Goal: Transaction & Acquisition: Subscribe to service/newsletter

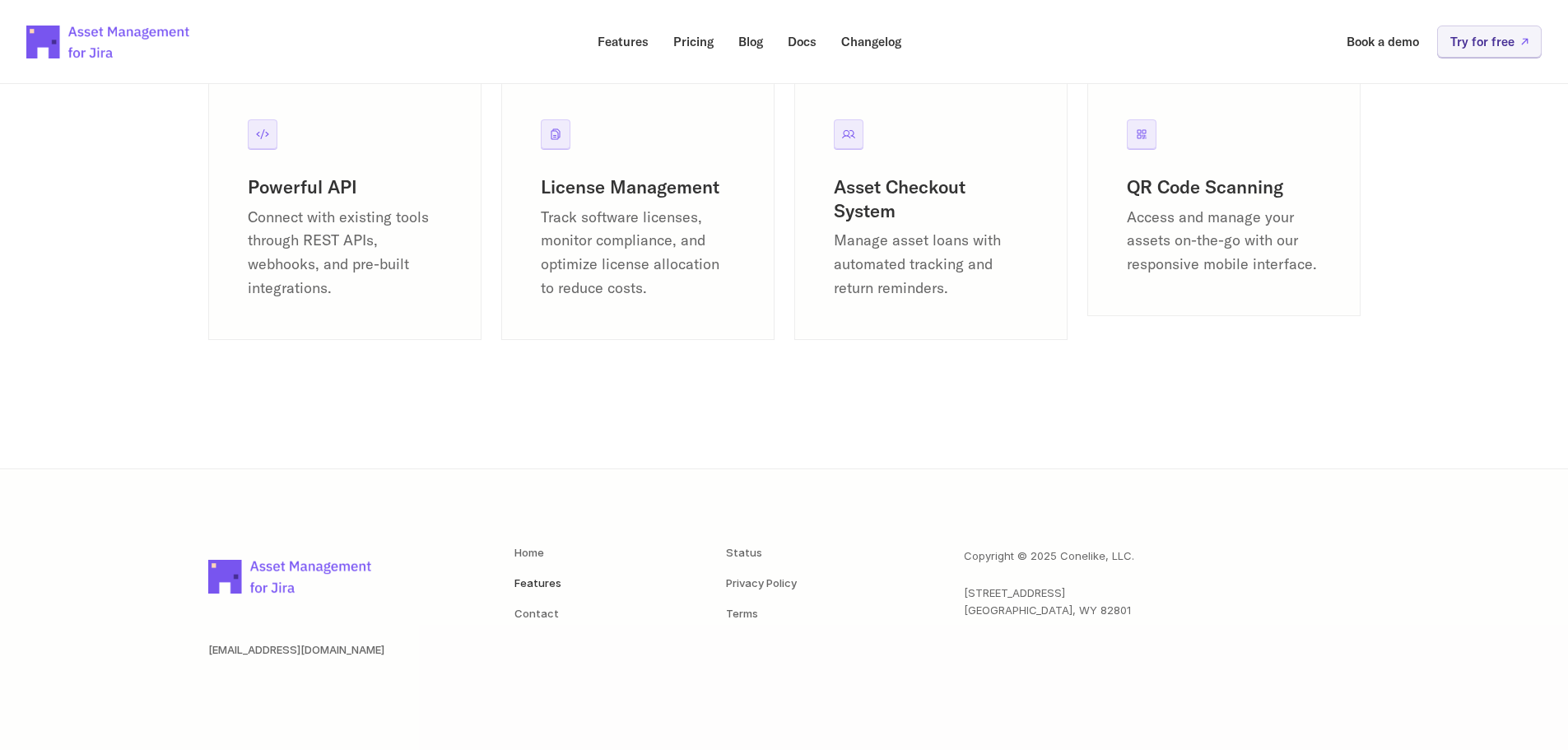
click at [301, 596] on img at bounding box center [290, 575] width 165 height 57
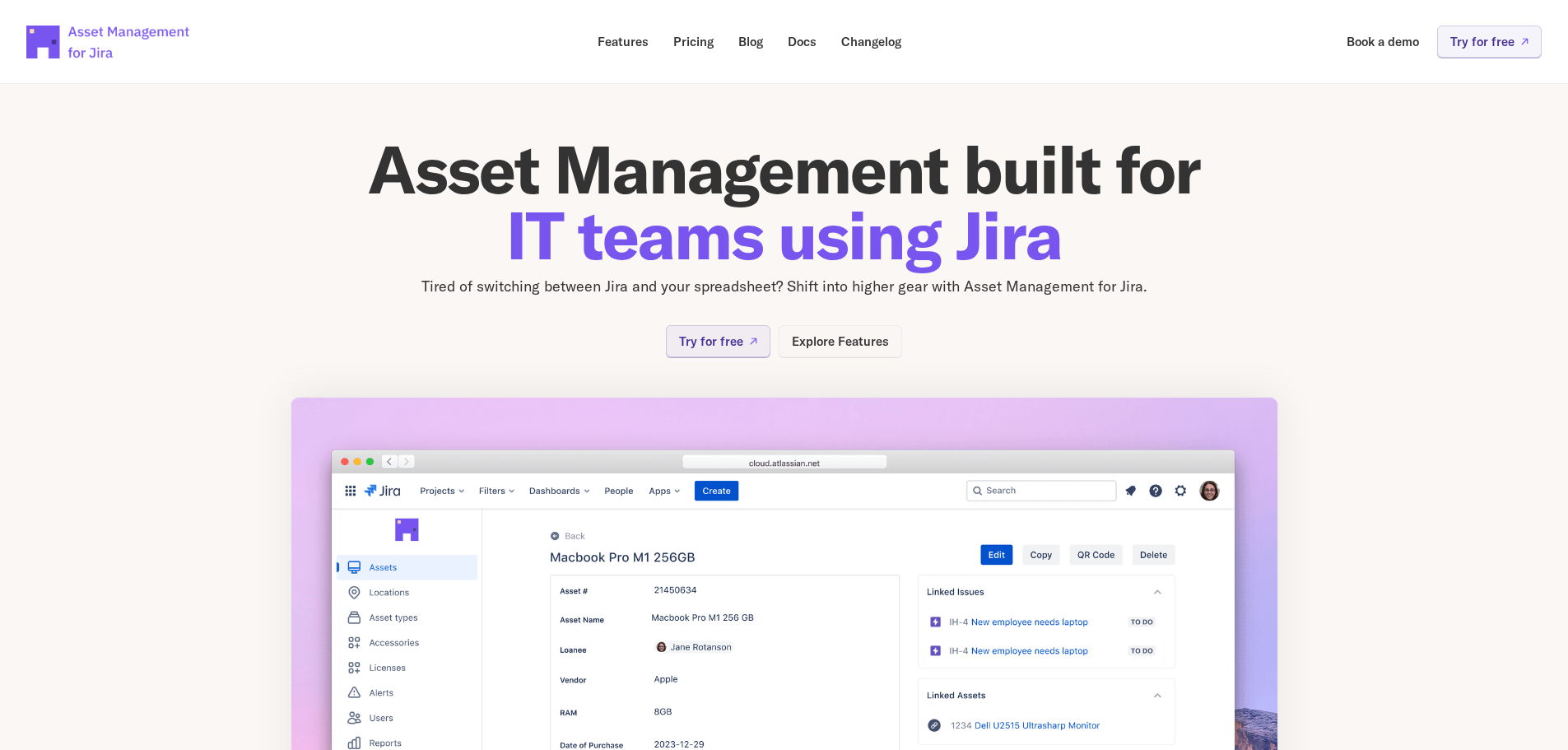
click at [819, 348] on p "Explore Features" at bounding box center [840, 341] width 97 height 12
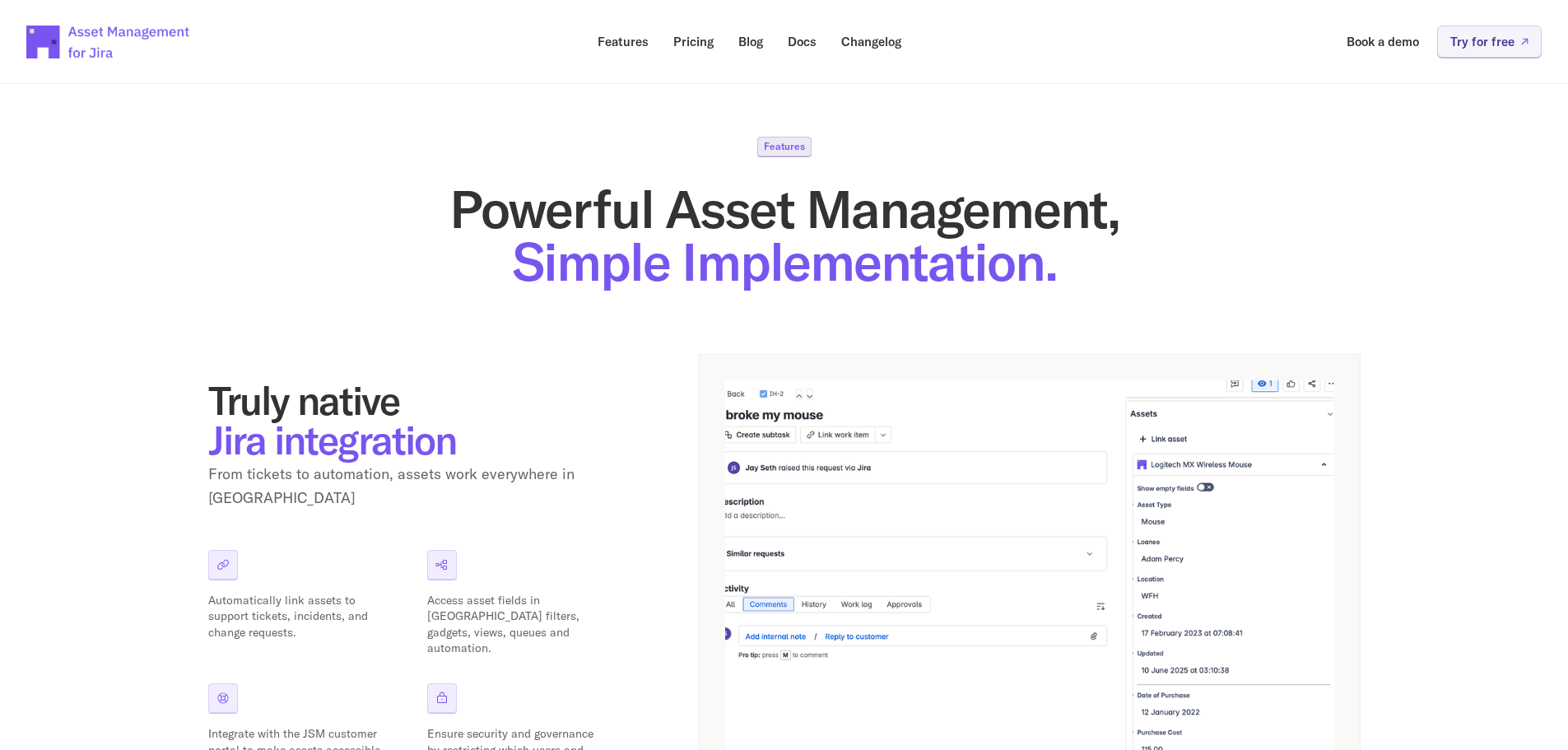
click at [769, 143] on p "Features" at bounding box center [784, 146] width 41 height 10
click at [1373, 54] on link "Book a demo" at bounding box center [1383, 41] width 95 height 32
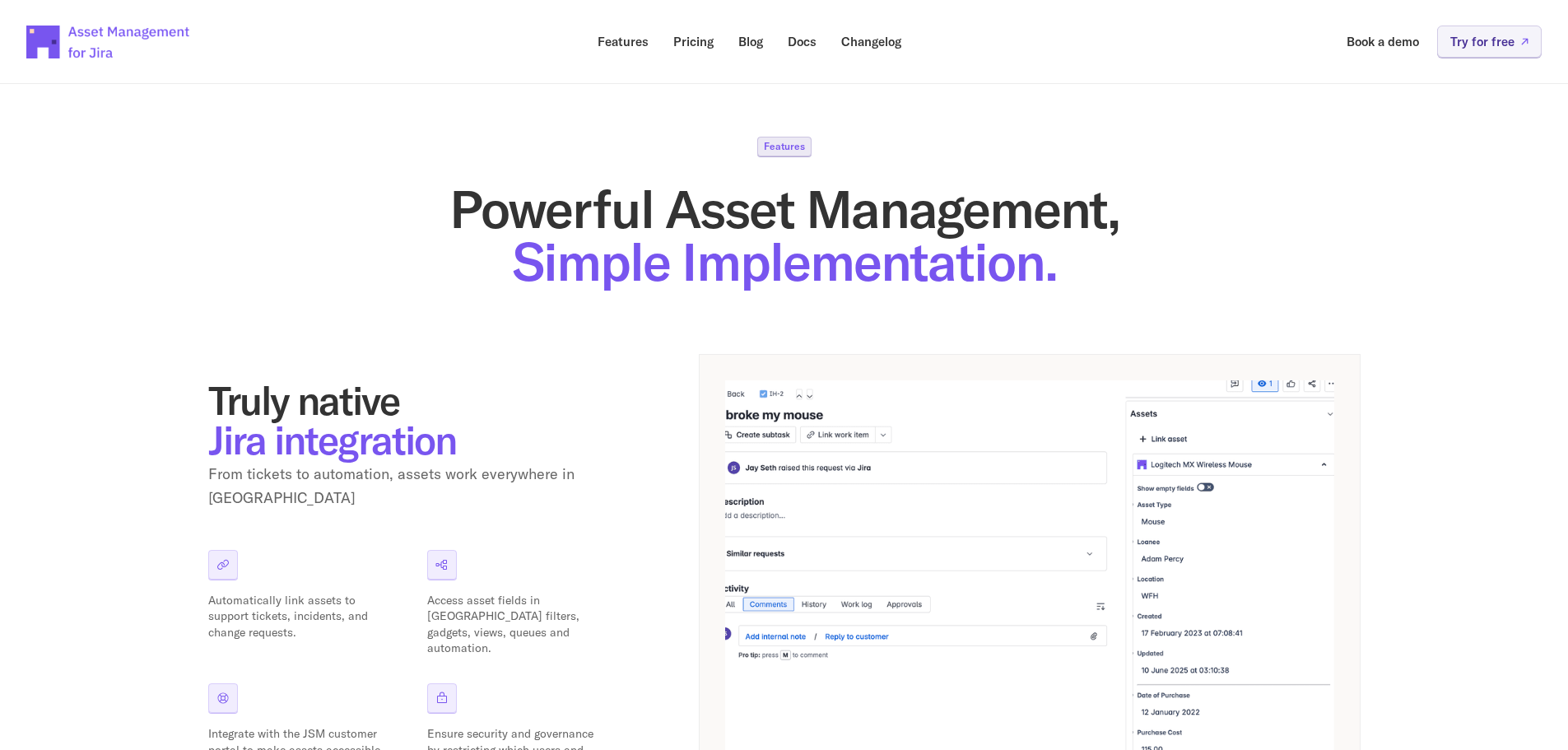
click at [122, 26] on img at bounding box center [109, 41] width 165 height 57
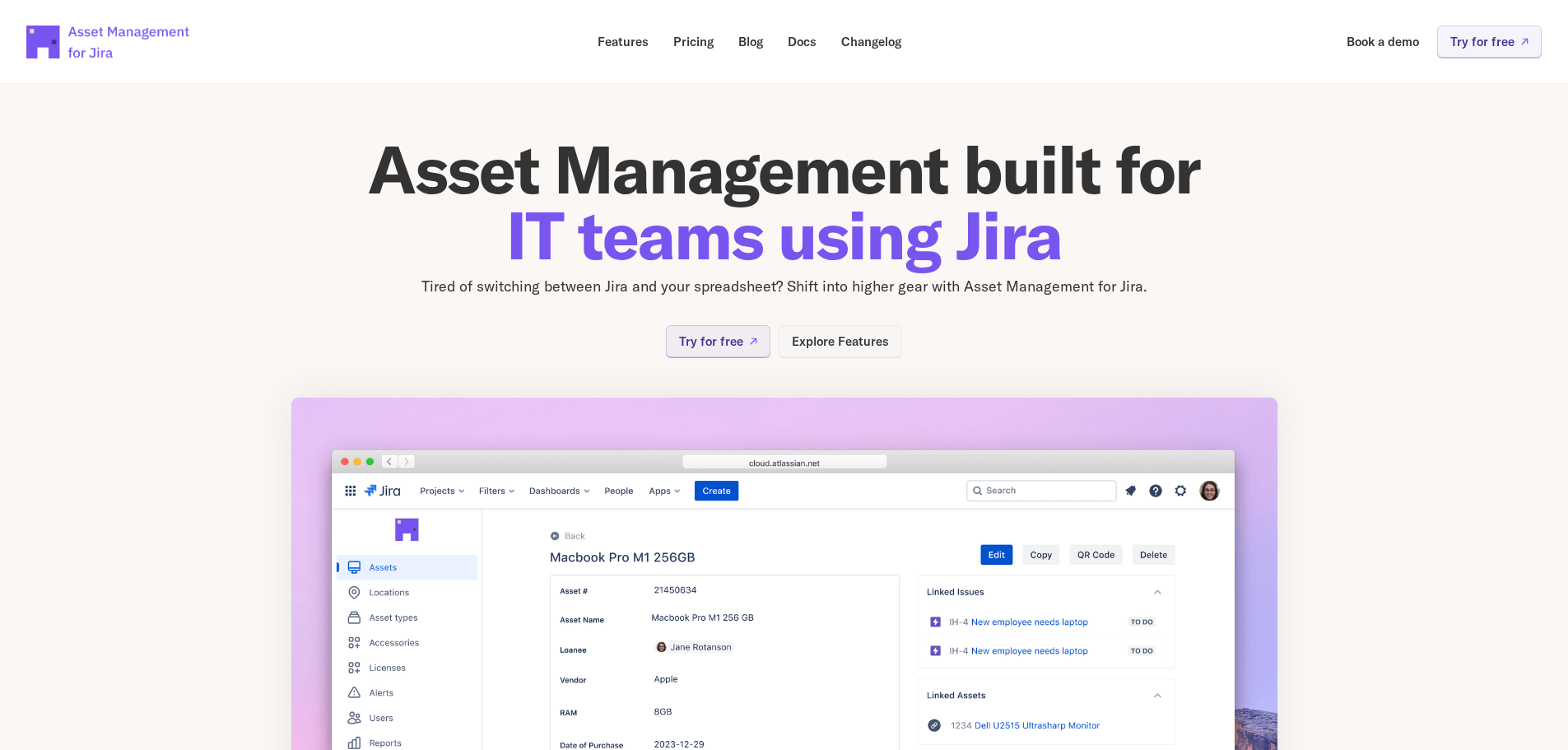
click at [830, 344] on p "Explore Features" at bounding box center [840, 341] width 97 height 12
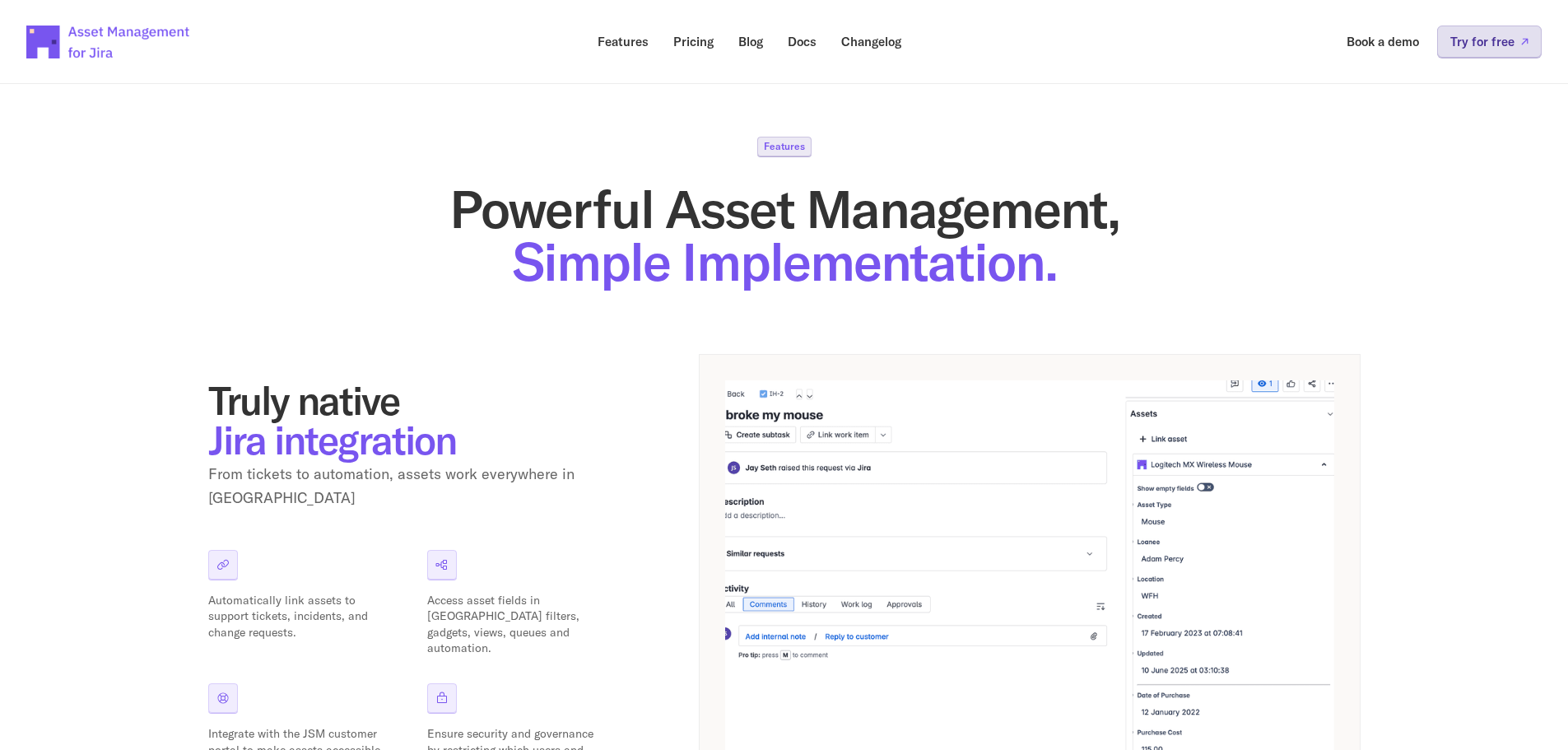
click at [1468, 49] on link "Try for free" at bounding box center [1489, 41] width 104 height 32
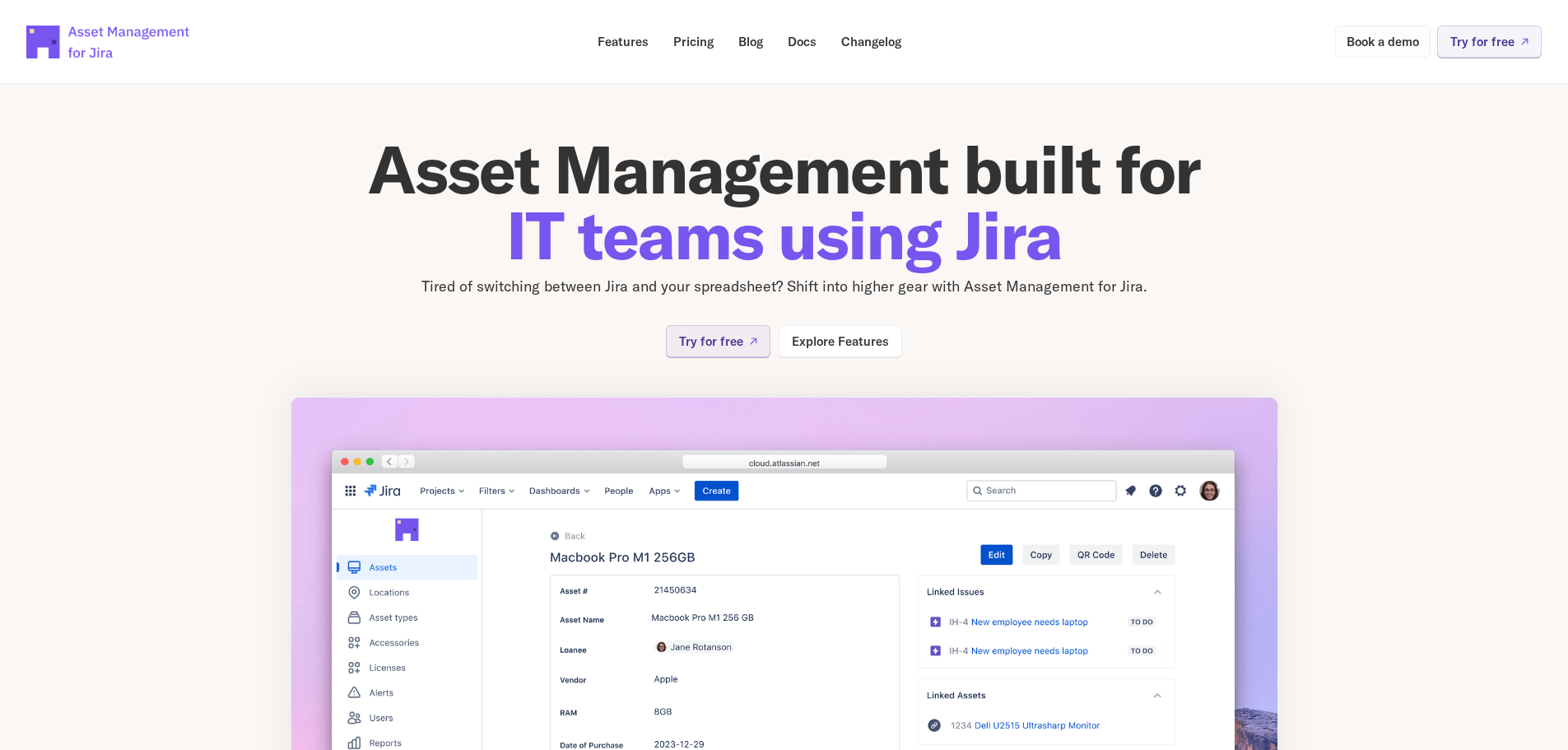
click at [1395, 46] on p "Book a demo" at bounding box center [1383, 41] width 72 height 12
click at [705, 346] on p "Try for free" at bounding box center [711, 341] width 64 height 12
